Goal: Task Accomplishment & Management: Manage account settings

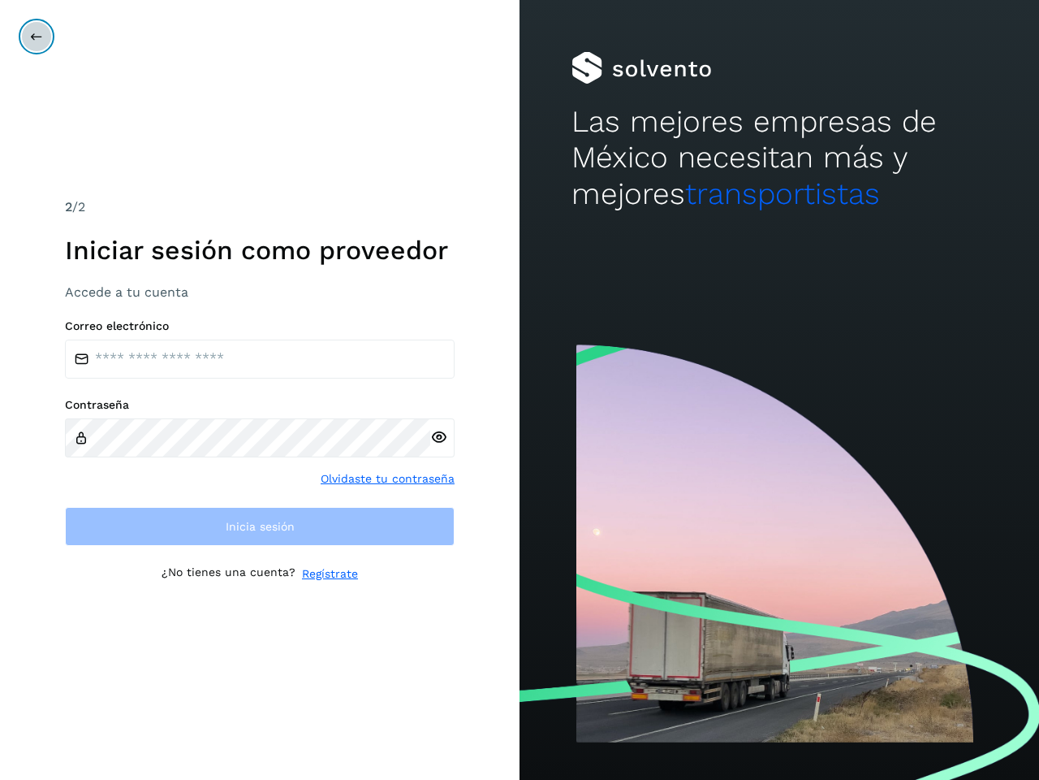
click at [37, 37] on icon at bounding box center [36, 36] width 13 height 13
click at [439, 437] on icon at bounding box center [438, 437] width 17 height 17
click at [388, 478] on link "Olvidaste tu contraseña" at bounding box center [388, 478] width 134 height 17
click at [330, 573] on link "Regístrate" at bounding box center [330, 573] width 56 height 17
